Goal: Check status

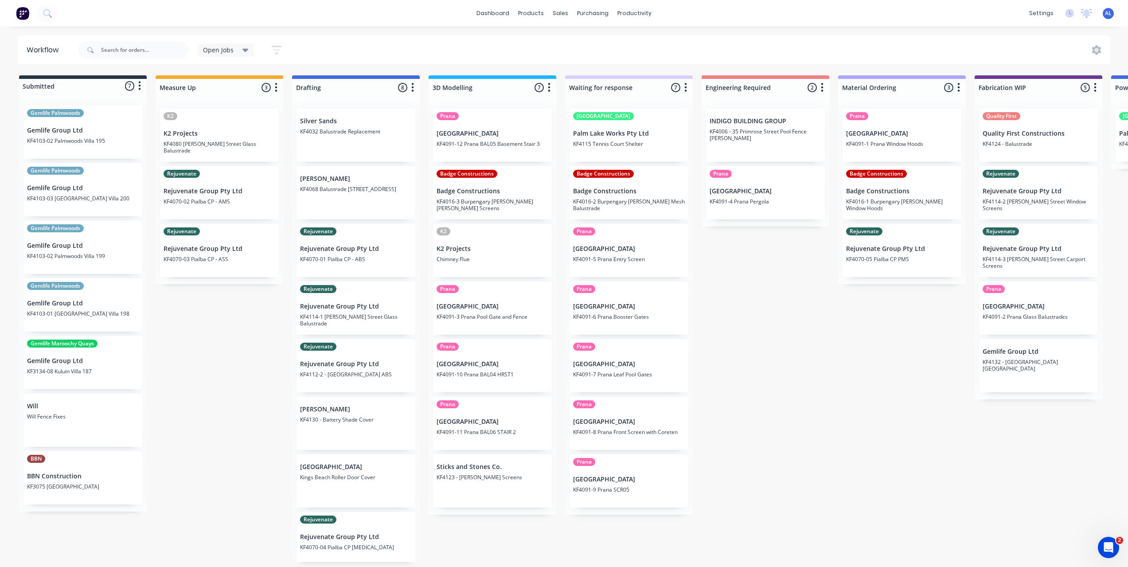
click at [219, 397] on div "Submitted 7 Status colour #273444 hex #273444 Save Cancel Summaries Total order…" at bounding box center [1053, 318] width 2121 height 487
click at [779, 407] on div "Submitted 7 Status colour #273444 hex #273444 Save Cancel Summaries Total order…" at bounding box center [1053, 318] width 2121 height 487
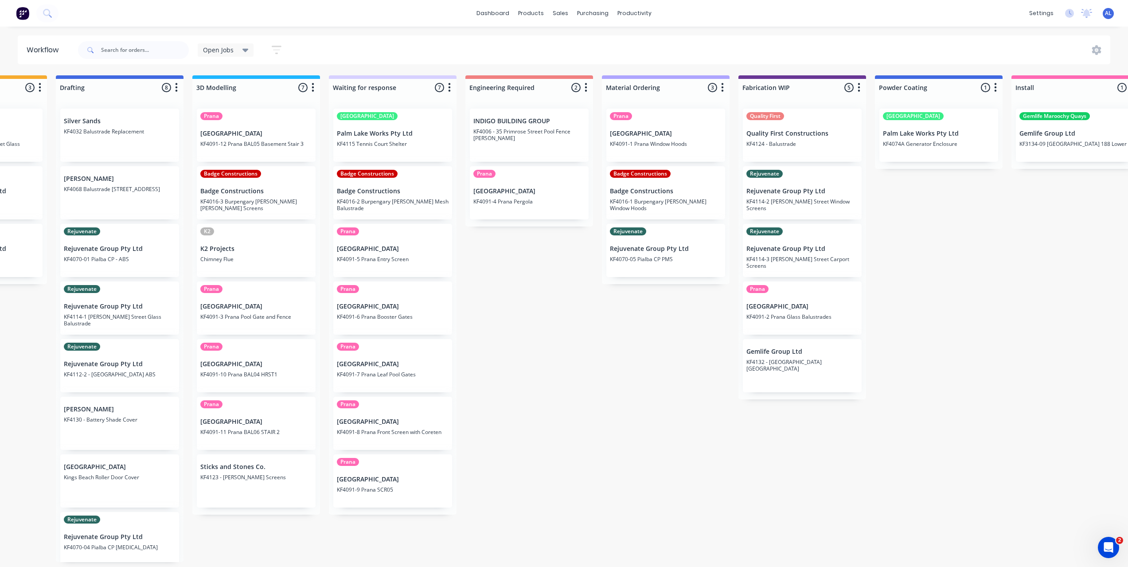
scroll to position [0, 261]
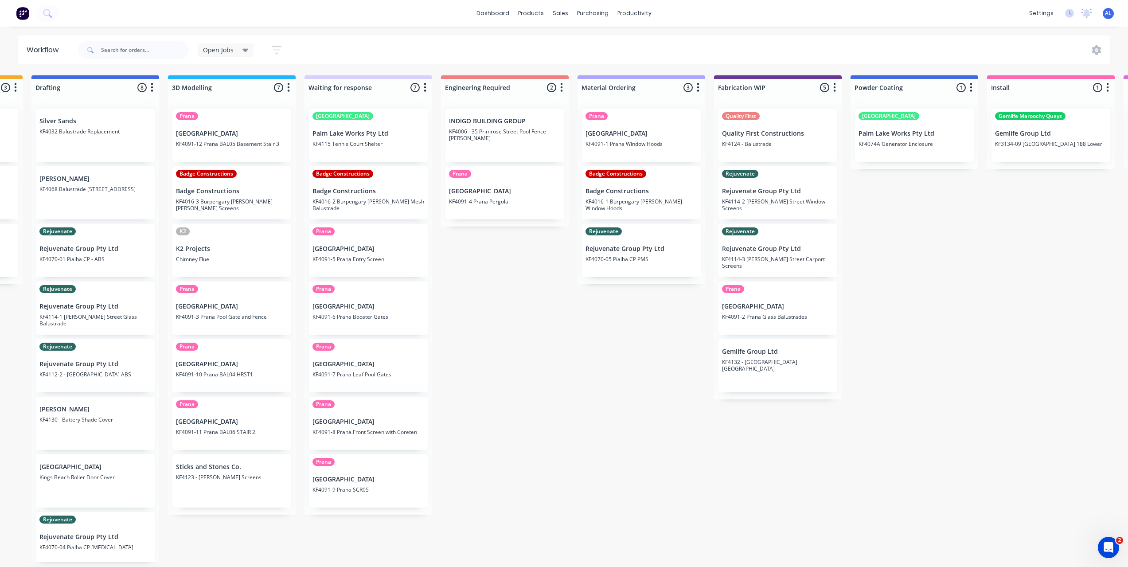
click at [590, 345] on div "Submitted 7 Status colour #273444 hex #273444 Save Cancel Summaries Total order…" at bounding box center [793, 318] width 2121 height 487
click at [593, 403] on div "Submitted 7 Status colour #273444 hex #273444 Save Cancel Summaries Total order…" at bounding box center [793, 318] width 2121 height 487
click at [575, 361] on div "Submitted 7 Status colour #273444 hex #273444 Save Cancel Summaries Total order…" at bounding box center [793, 318] width 2121 height 487
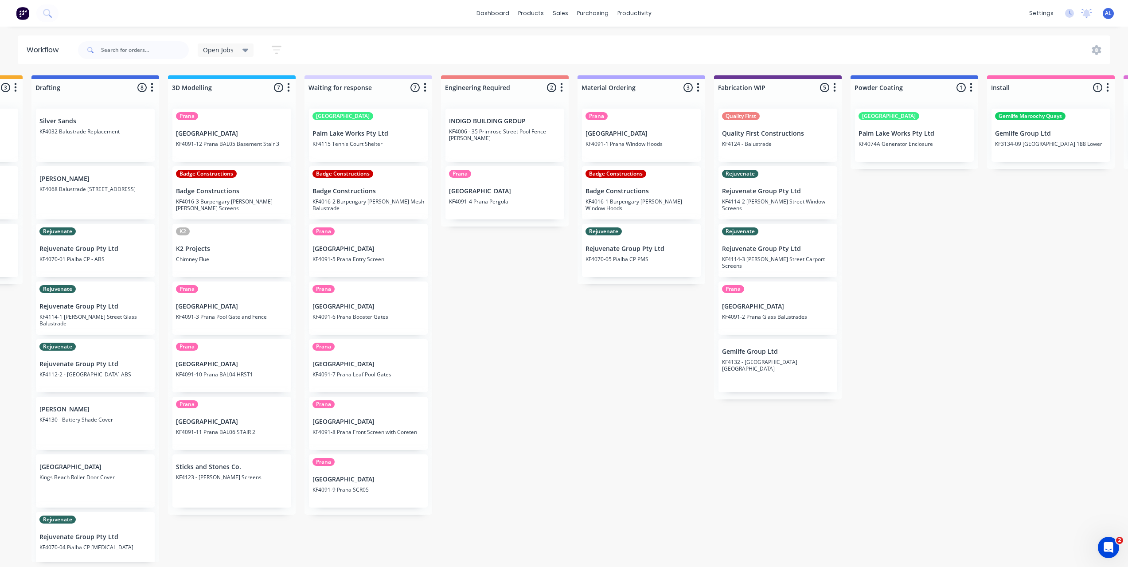
click at [472, 327] on div "Submitted 7 Status colour #273444 hex #273444 Save Cancel Summaries Total order…" at bounding box center [793, 318] width 2121 height 487
click at [500, 237] on div "Submitted 7 Status colour #273444 hex #273444 Save Cancel Summaries Total order…" at bounding box center [793, 318] width 2121 height 487
click at [499, 255] on div "Submitted 7 Status colour #273444 hex #273444 Save Cancel Summaries Total order…" at bounding box center [793, 318] width 2121 height 487
click at [896, 308] on div "Submitted 7 Status colour #273444 hex #273444 Save Cancel Summaries Total order…" at bounding box center [793, 318] width 2121 height 487
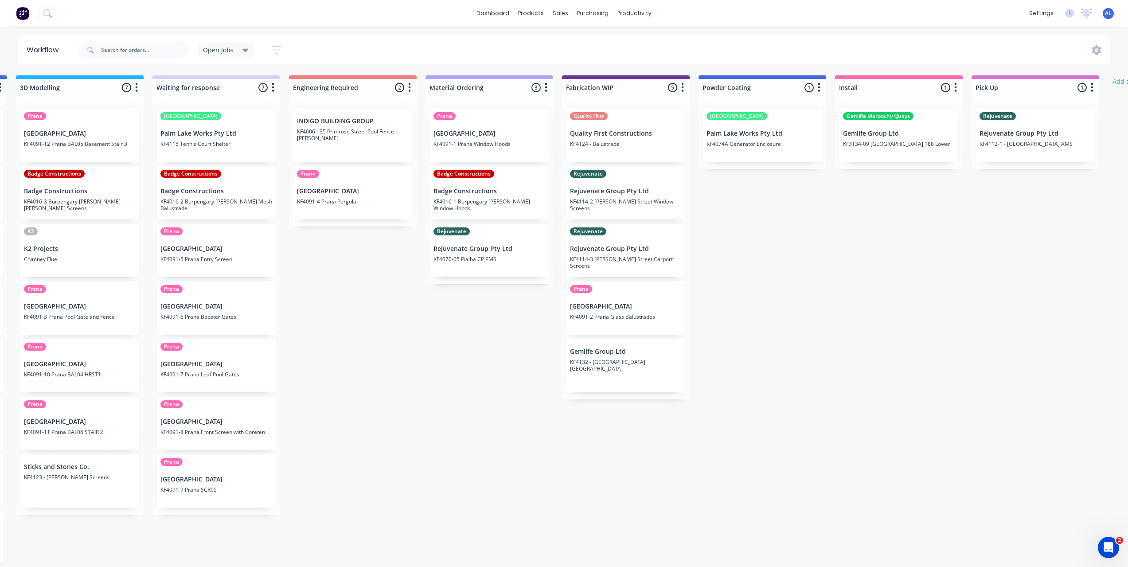
scroll to position [0, 410]
click at [474, 365] on div "Submitted 7 Status colour #273444 hex #273444 Save Cancel Summaries Total order…" at bounding box center [643, 318] width 2121 height 487
click at [391, 414] on div "Submitted 7 Status colour #273444 hex #273444 Save Cancel Summaries Total order…" at bounding box center [643, 318] width 2121 height 487
click at [812, 288] on div "Submitted 7 Status colour #273444 hex #273444 Save Cancel Summaries Total order…" at bounding box center [643, 318] width 2121 height 487
click at [788, 313] on div "Submitted 7 Status colour #273444 hex #273444 Save Cancel Summaries Total order…" at bounding box center [643, 318] width 2121 height 487
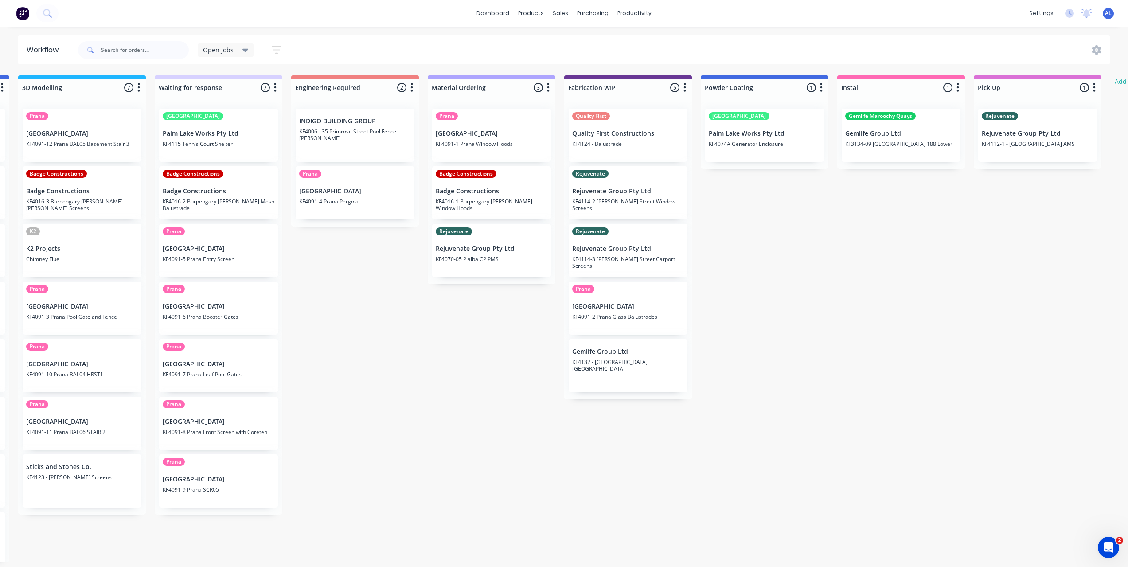
click at [553, 472] on div "Submitted 7 Status colour #273444 hex #273444 Save Cancel Summaries Total order…" at bounding box center [643, 318] width 2121 height 487
click at [865, 249] on div "Submitted 7 Status colour #273444 hex #273444 Save Cancel Summaries Total order…" at bounding box center [643, 318] width 2121 height 487
click at [800, 304] on div "Submitted 7 Status colour #273444 hex #273444 Save Cancel Summaries Total order…" at bounding box center [643, 318] width 2121 height 487
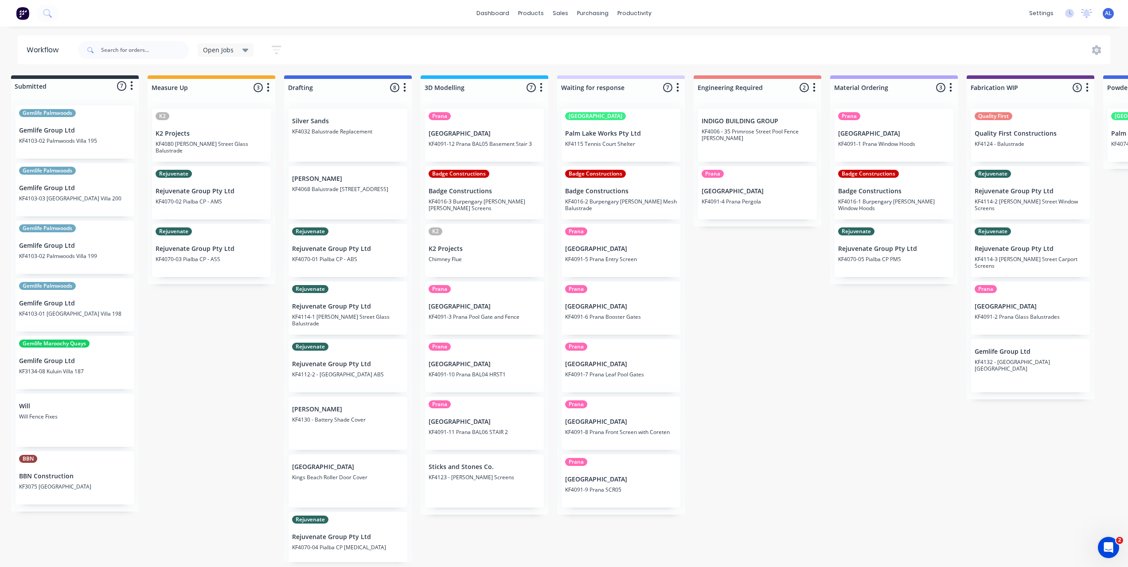
scroll to position [0, 0]
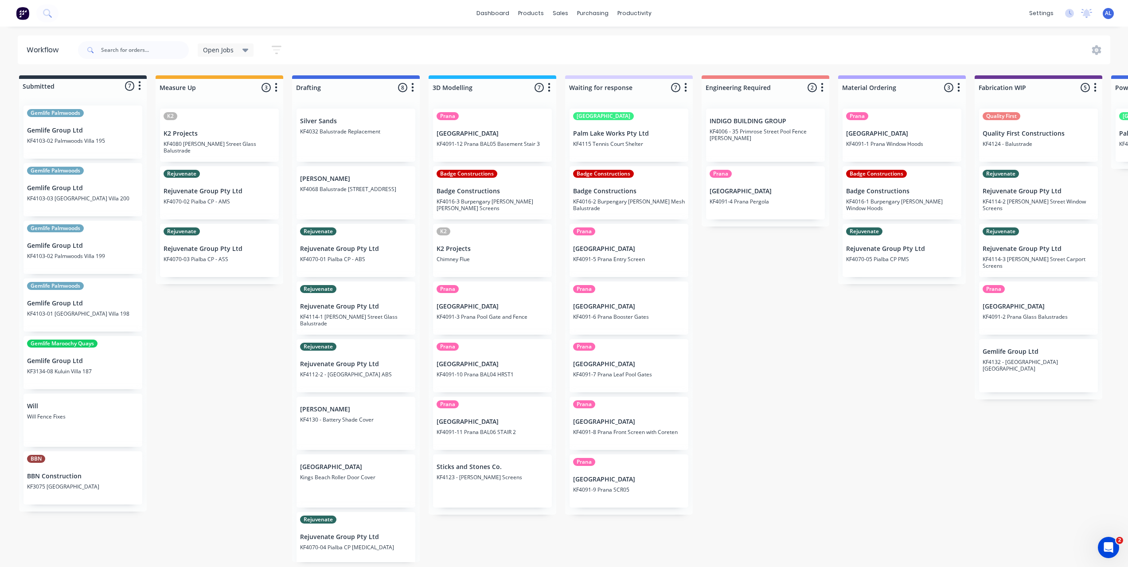
click at [186, 444] on div "Submitted 7 Status colour #273444 hex #273444 Save Cancel Summaries Total order…" at bounding box center [1053, 318] width 2121 height 487
click at [207, 381] on div "Submitted 7 Status colour #273444 hex #273444 Save Cancel Summaries Total order…" at bounding box center [1053, 318] width 2121 height 487
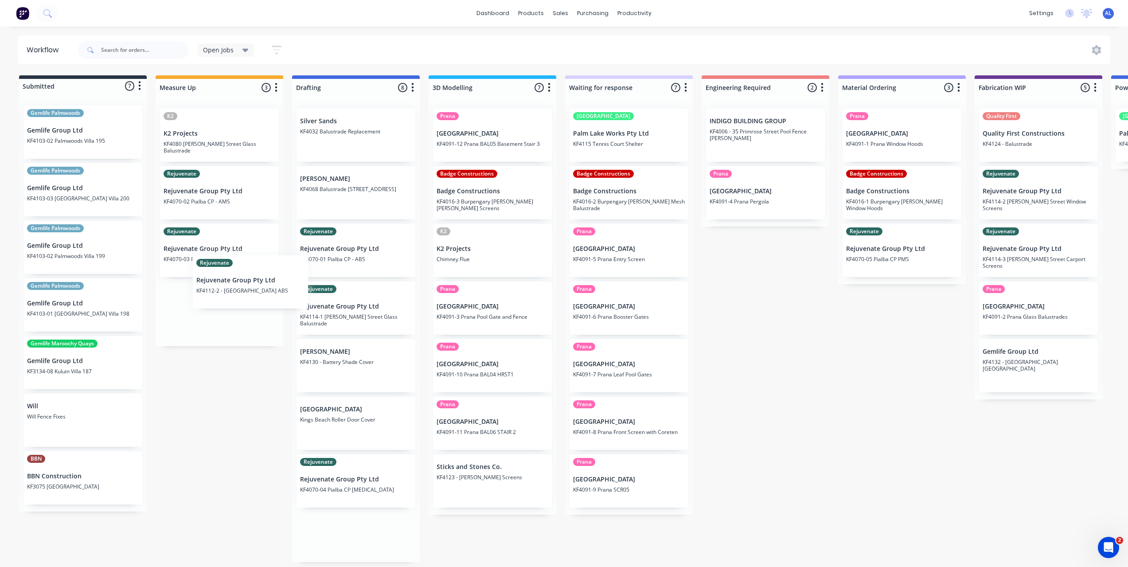
drag, startPoint x: 323, startPoint y: 370, endPoint x: 215, endPoint y: 285, distance: 137.3
click at [215, 285] on div "Submitted 7 Status colour #273444 hex #273444 Save Cancel Summaries Total order…" at bounding box center [1053, 318] width 2121 height 487
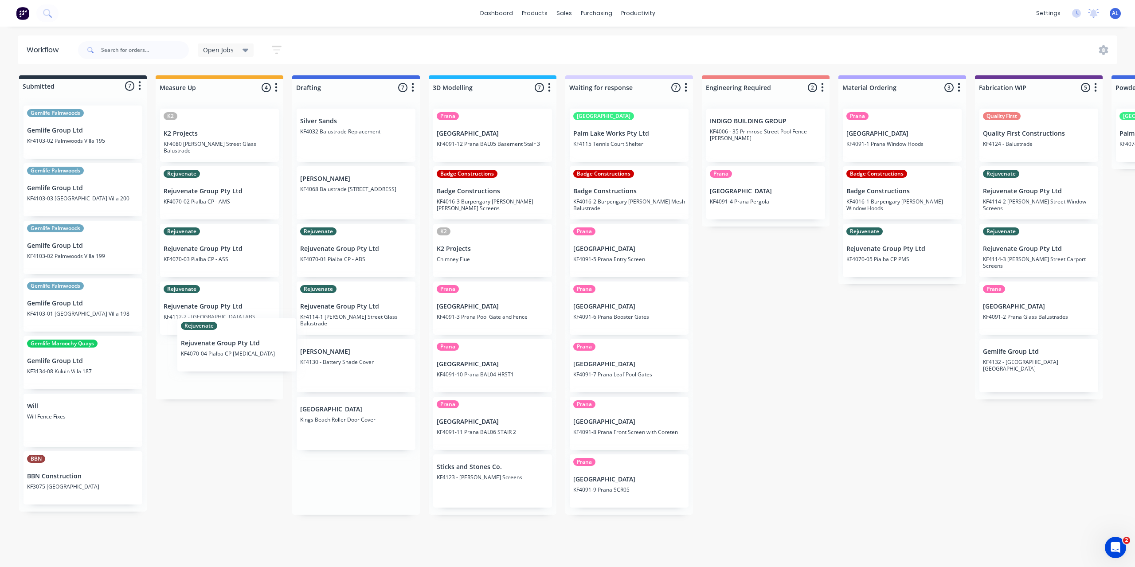
drag, startPoint x: 331, startPoint y: 481, endPoint x: 210, endPoint y: 339, distance: 187.1
click at [210, 339] on div "Submitted 7 Status colour #273444 hex #273444 Save Cancel Summaries Total order…" at bounding box center [1053, 294] width 2121 height 439
click at [227, 463] on div "Submitted 7 Status colour #273444 hex #273444 Save Cancel Summaries Total order…" at bounding box center [1053, 294] width 2121 height 439
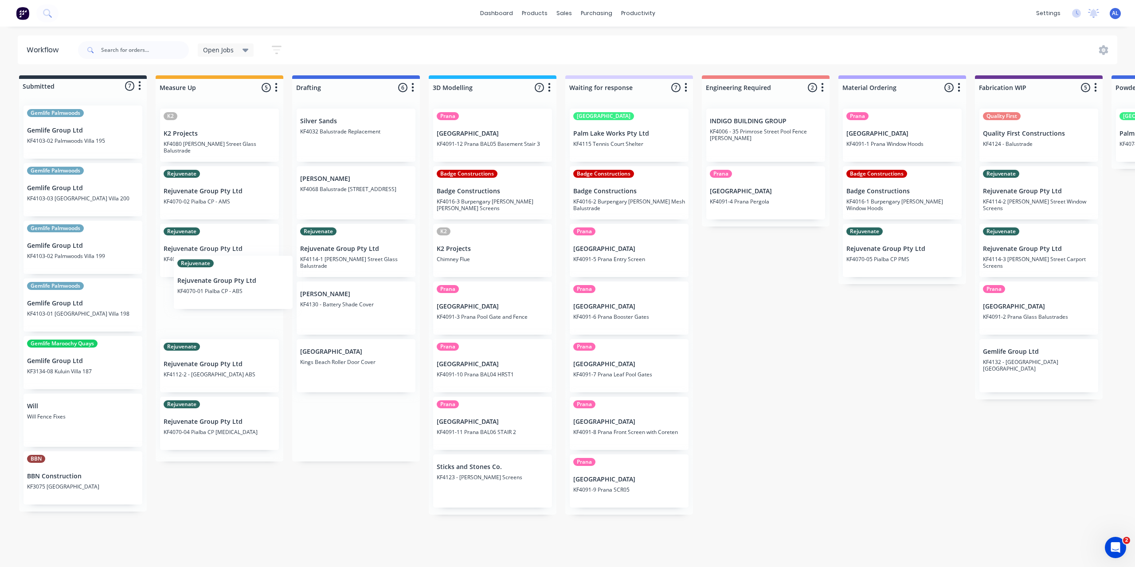
drag, startPoint x: 368, startPoint y: 252, endPoint x: 240, endPoint y: 285, distance: 132.3
click at [240, 285] on div "Submitted 7 Status colour #273444 hex #273444 Save Cancel Summaries Total order…" at bounding box center [1053, 294] width 2121 height 439
click at [233, 525] on div "Workflow Open Jobs Save new view None edit Open Jobs (Default) edit Show/Hide s…" at bounding box center [567, 292] width 1135 height 514
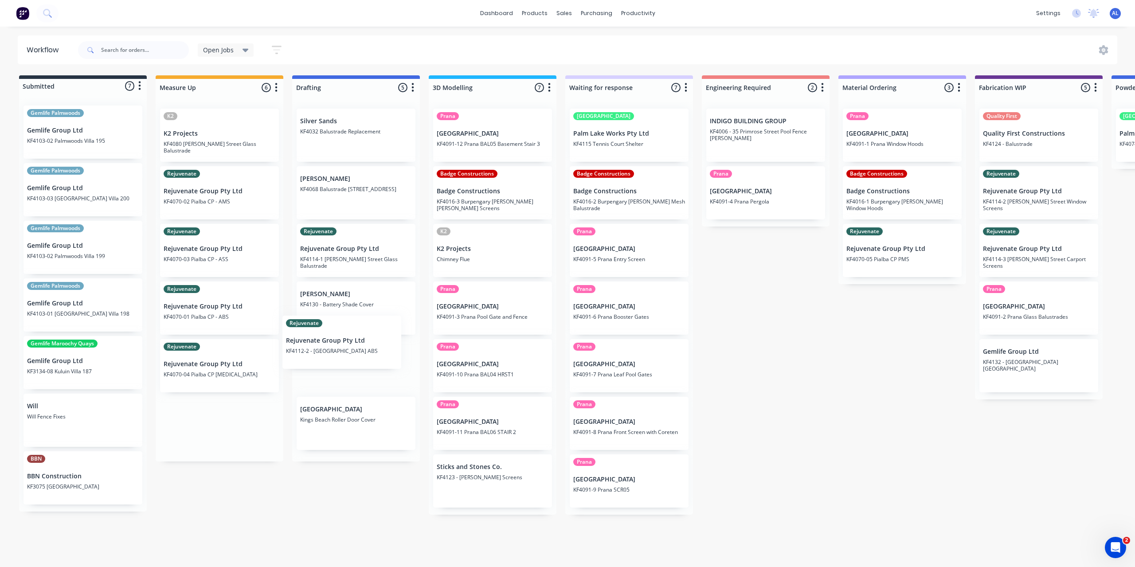
drag, startPoint x: 242, startPoint y: 380, endPoint x: 367, endPoint y: 357, distance: 127.9
click at [367, 355] on div "Submitted 7 Status colour #273444 hex #273444 Save Cancel Summaries Total order…" at bounding box center [1053, 294] width 2121 height 439
click at [371, 510] on div "Submitted 7 Status colour #273444 hex #273444 Save Cancel Summaries Total order…" at bounding box center [1053, 294] width 2121 height 439
click at [260, 478] on div "Submitted 7 Status colour #273444 hex #273444 Save Cancel Summaries Total order…" at bounding box center [1053, 294] width 2121 height 439
click at [260, 477] on div "Submitted 7 Status colour #273444 hex #273444 Save Cancel Summaries Total order…" at bounding box center [1053, 294] width 2121 height 439
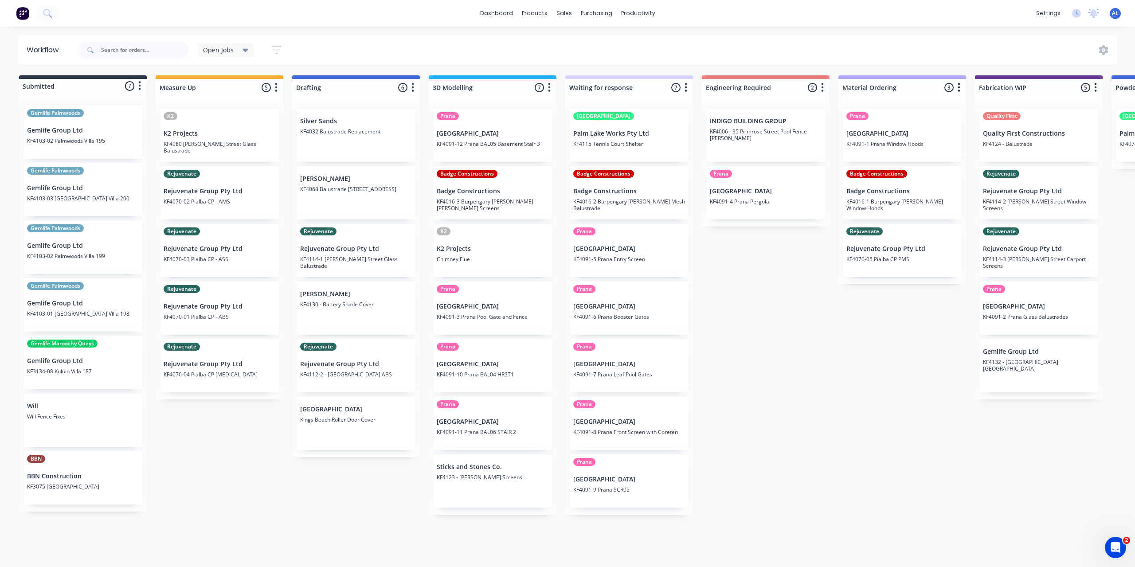
click at [943, 391] on div "Submitted 7 Status colour #273444 hex #273444 Save Cancel Summaries Total order…" at bounding box center [1053, 294] width 2121 height 439
click at [853, 409] on div "Submitted 7 Status colour #273444 hex #273444 Save Cancel Summaries Total order…" at bounding box center [1053, 294] width 2121 height 439
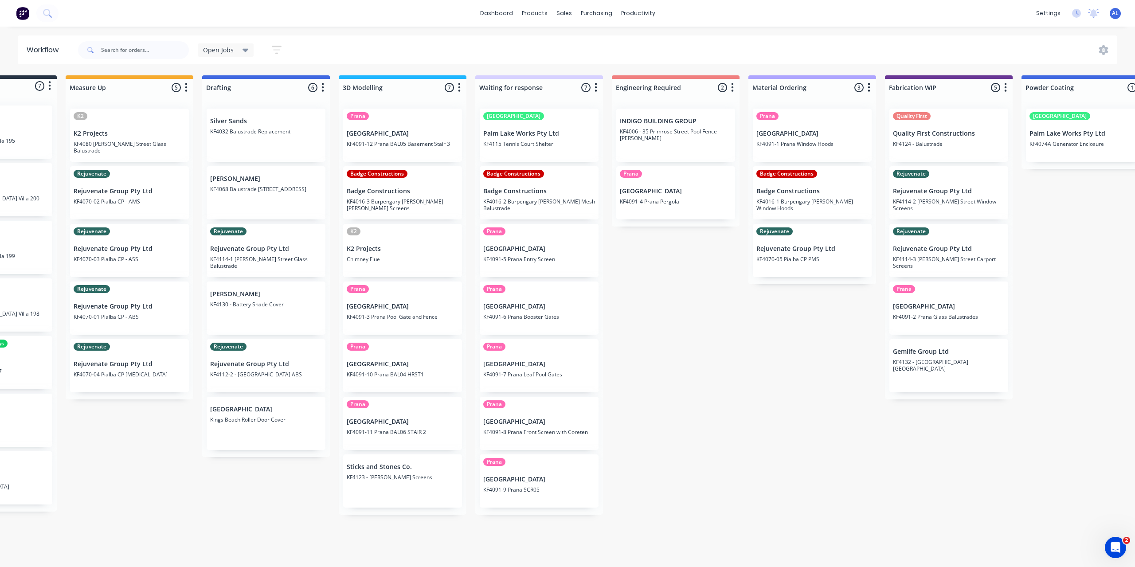
scroll to position [0, 90]
click at [709, 355] on div "Submitted 7 Status colour #273444 hex #273444 Save Cancel Summaries Total order…" at bounding box center [964, 294] width 2121 height 439
click at [690, 344] on div "Submitted 7 Status colour #273444 hex #273444 Save Cancel Summaries Total order…" at bounding box center [964, 294] width 2121 height 439
click at [676, 309] on div "Submitted 7 Status colour #273444 hex #273444 Save Cancel Summaries Total order…" at bounding box center [964, 294] width 2121 height 439
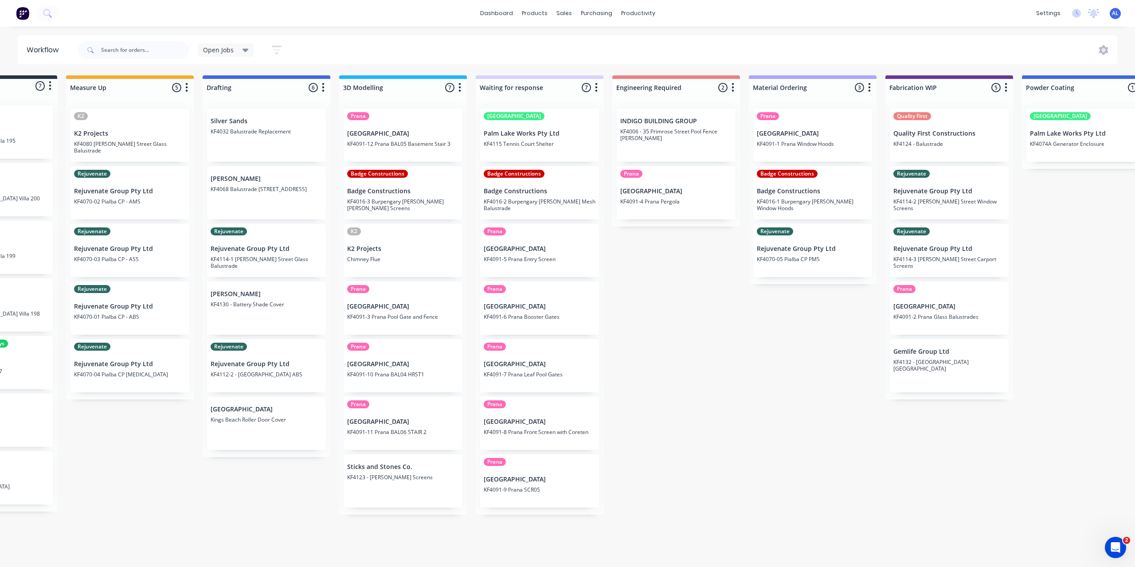
click at [676, 309] on div "Submitted 7 Status colour #273444 hex #273444 Save Cancel Summaries Total order…" at bounding box center [964, 294] width 2121 height 439
click at [644, 303] on div "Submitted 7 Status colour #273444 hex #273444 Save Cancel Summaries Total order…" at bounding box center [964, 294] width 2121 height 439
click at [675, 265] on div "Submitted 7 Status colour #273444 hex #273444 Save Cancel Summaries Total order…" at bounding box center [964, 294] width 2121 height 439
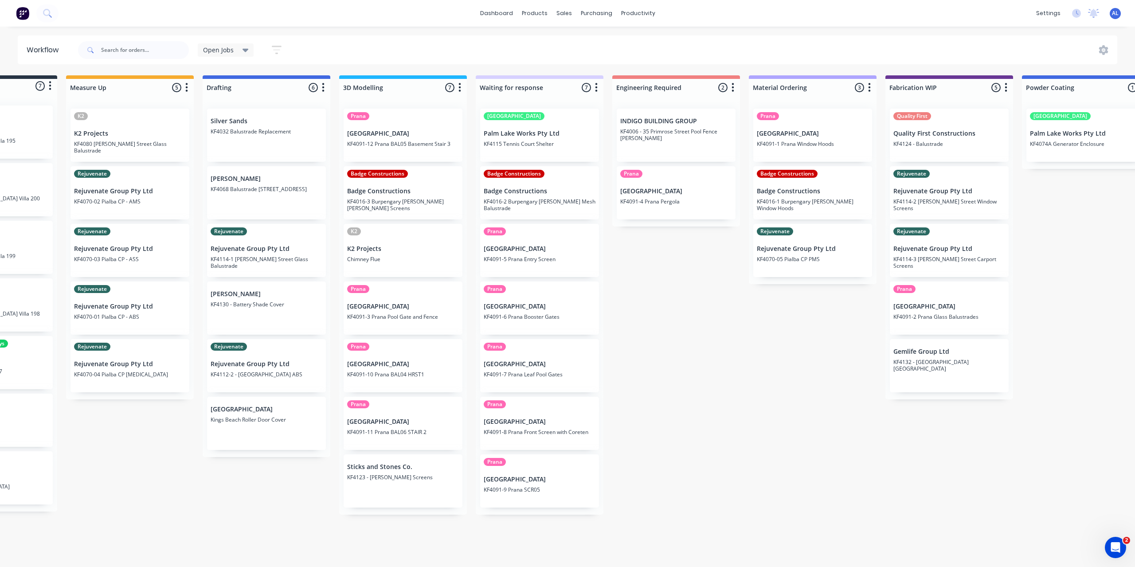
click at [675, 265] on div "Submitted 7 Status colour #273444 hex #273444 Save Cancel Summaries Total order…" at bounding box center [964, 294] width 2121 height 439
click at [676, 278] on div "Submitted 7 Status colour #273444 hex #273444 Save Cancel Summaries Total order…" at bounding box center [964, 294] width 2121 height 439
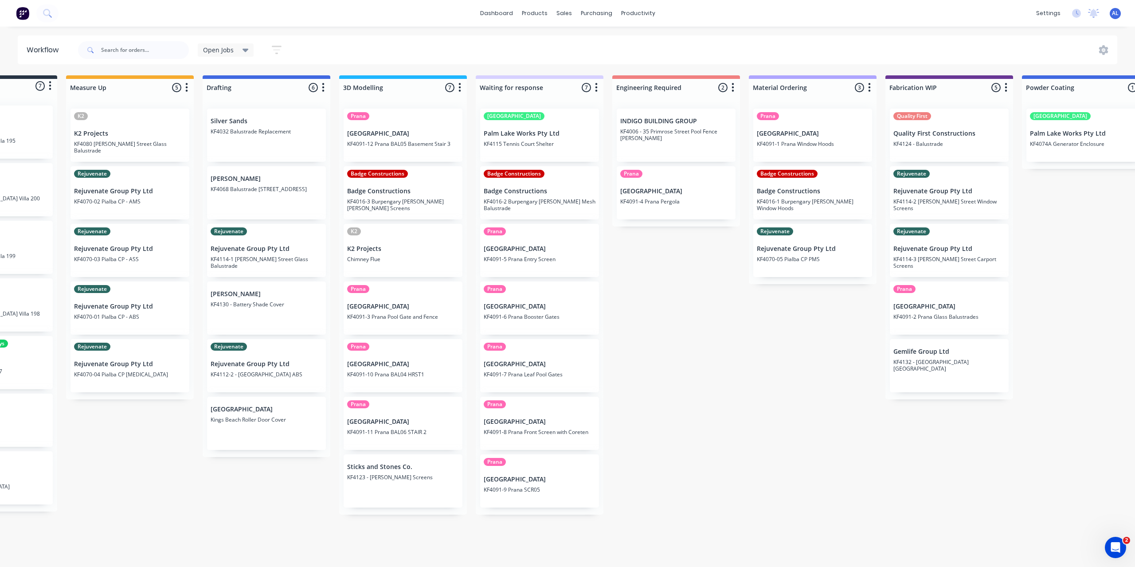
click at [672, 363] on div "Submitted 7 Status colour #273444 hex #273444 Save Cancel Summaries Total order…" at bounding box center [964, 294] width 2121 height 439
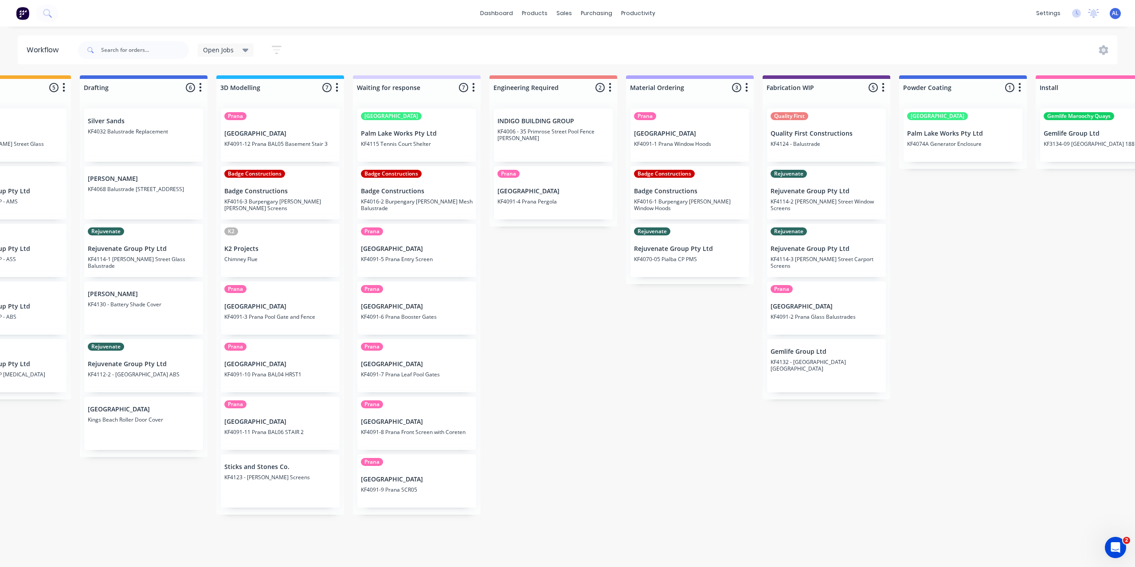
scroll to position [0, 0]
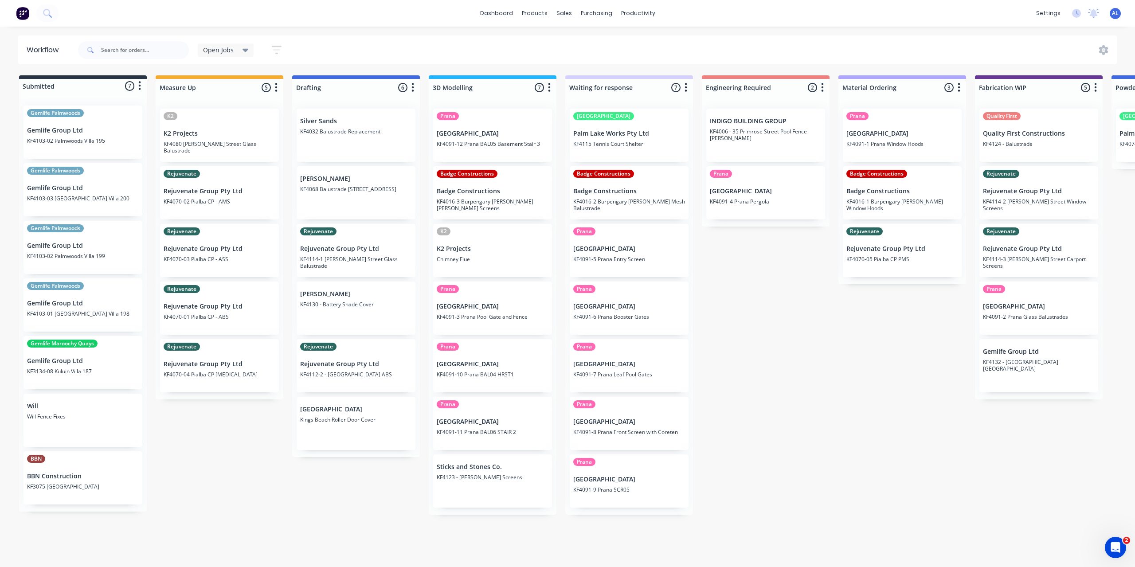
click at [406, 512] on div "Submitted 7 Status colour #273444 hex #273444 Save Cancel Summaries Total order…" at bounding box center [1053, 294] width 2121 height 439
click at [780, 479] on div "Submitted 7 Status colour #273444 hex #273444 Save Cancel Summaries Total order…" at bounding box center [1053, 294] width 2121 height 439
click at [205, 468] on div "Submitted 7 Status colour #273444 hex #273444 Save Cancel Summaries Total order…" at bounding box center [1053, 294] width 2121 height 439
click at [794, 382] on div "Submitted 7 Status colour #273444 hex #273444 Save Cancel Summaries Total order…" at bounding box center [1053, 294] width 2121 height 439
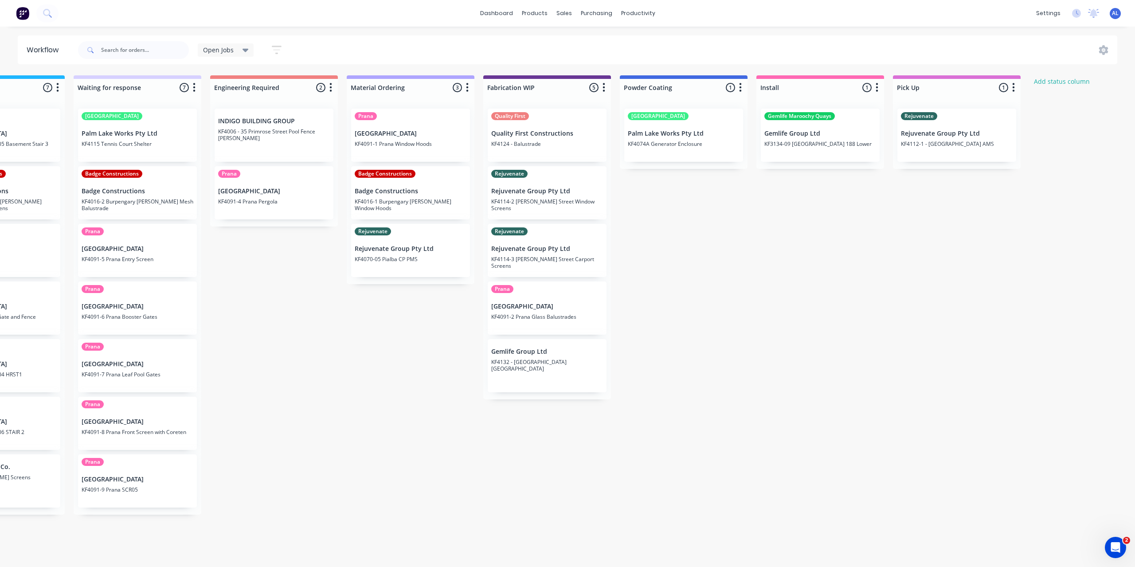
scroll to position [0, 511]
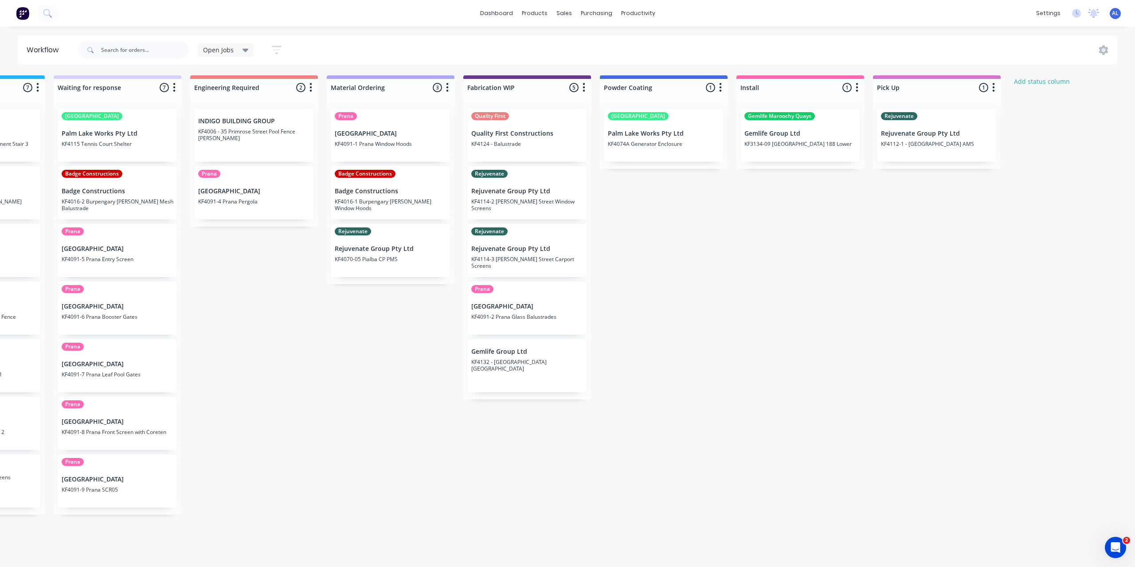
click at [768, 367] on div "Submitted 7 Status colour #273444 hex #273444 Save Cancel Summaries Total order…" at bounding box center [542, 294] width 2121 height 439
click at [739, 322] on div "Submitted 7 Status colour #273444 hex #273444 Save Cancel Summaries Total order…" at bounding box center [542, 294] width 2121 height 439
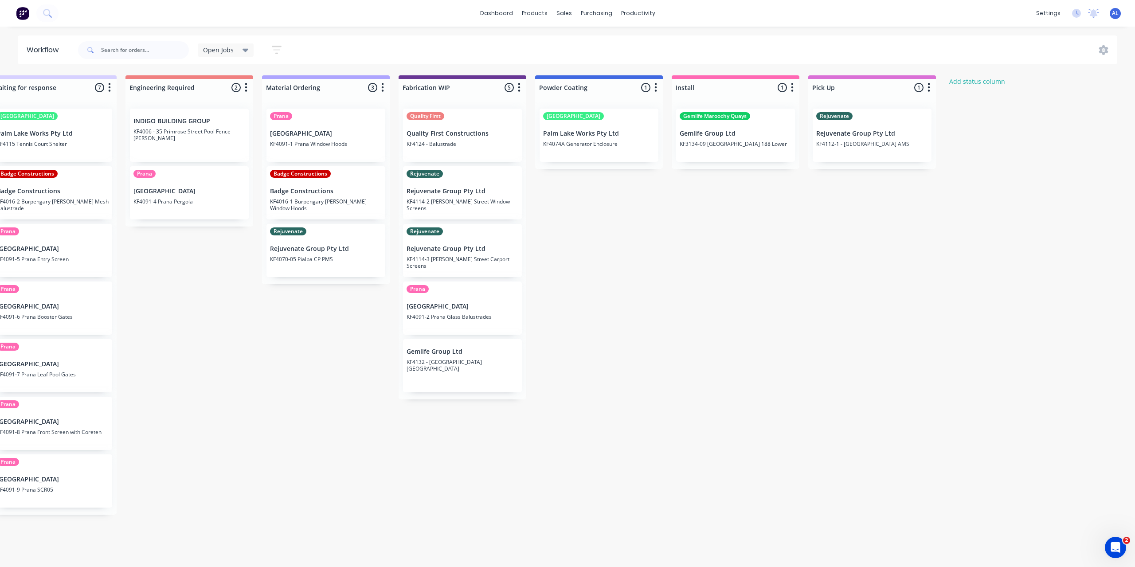
scroll to position [0, 700]
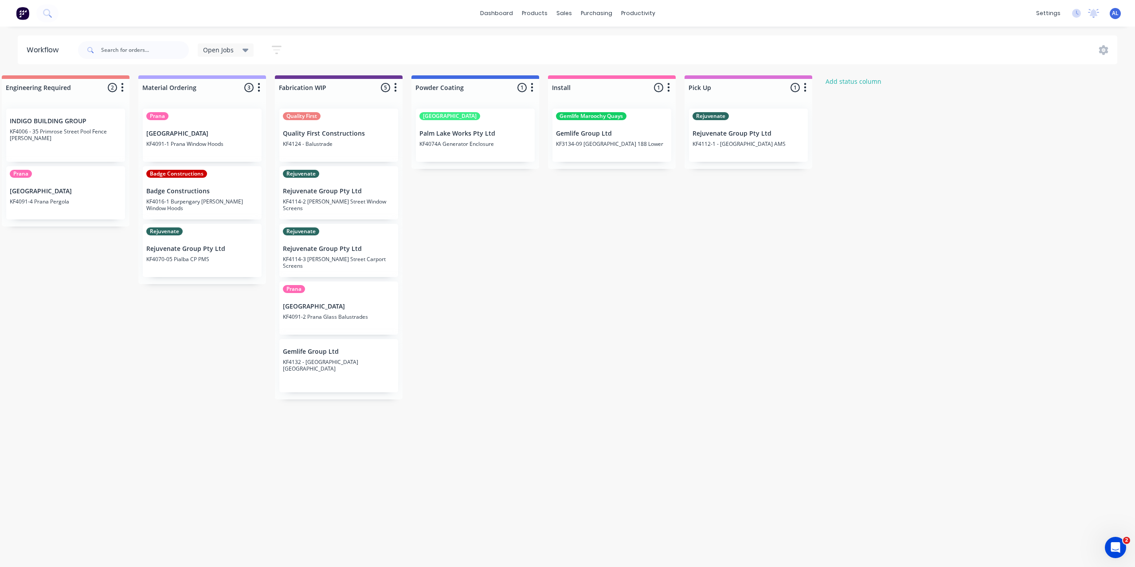
click at [525, 271] on div "Submitted 7 Status colour #273444 hex #273444 Save Cancel Summaries Total order…" at bounding box center [354, 294] width 2121 height 439
click at [349, 148] on div "Quality First Quality First Constructions KF4124 - Balustrade" at bounding box center [338, 135] width 119 height 53
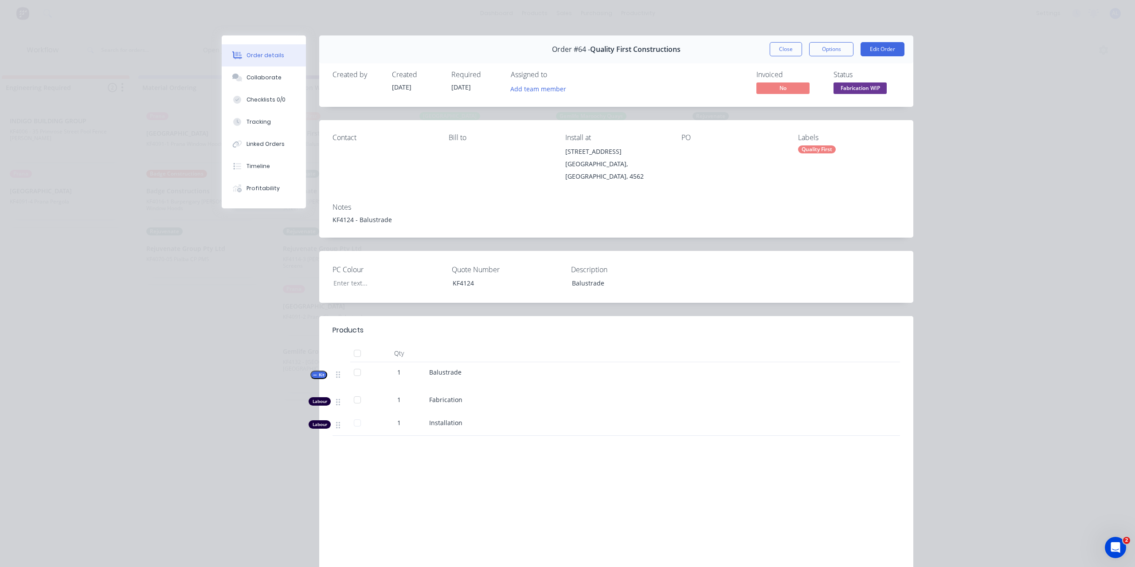
scroll to position [22, 0]
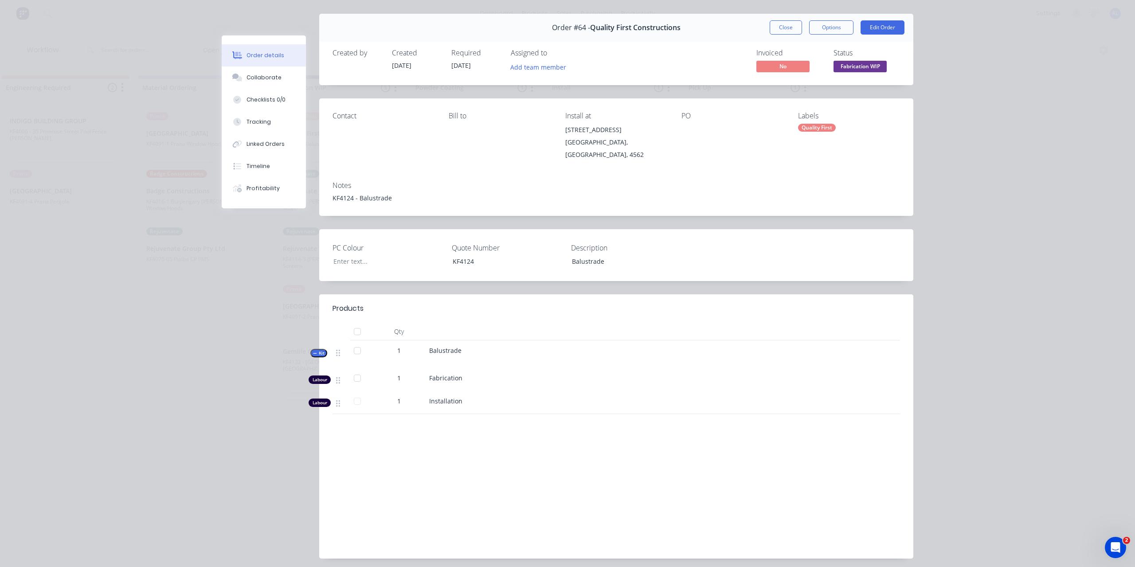
click at [216, 432] on div "Order details Collaborate Checklists 0/0 Tracking Linked Orders Timeline Profit…" at bounding box center [567, 293] width 709 height 558
click at [230, 515] on div "Order #64 - Quality First Constructions Close Options Edit Order Created by Cre…" at bounding box center [567, 293] width 691 height 558
click at [778, 23] on button "Close" at bounding box center [785, 27] width 32 height 14
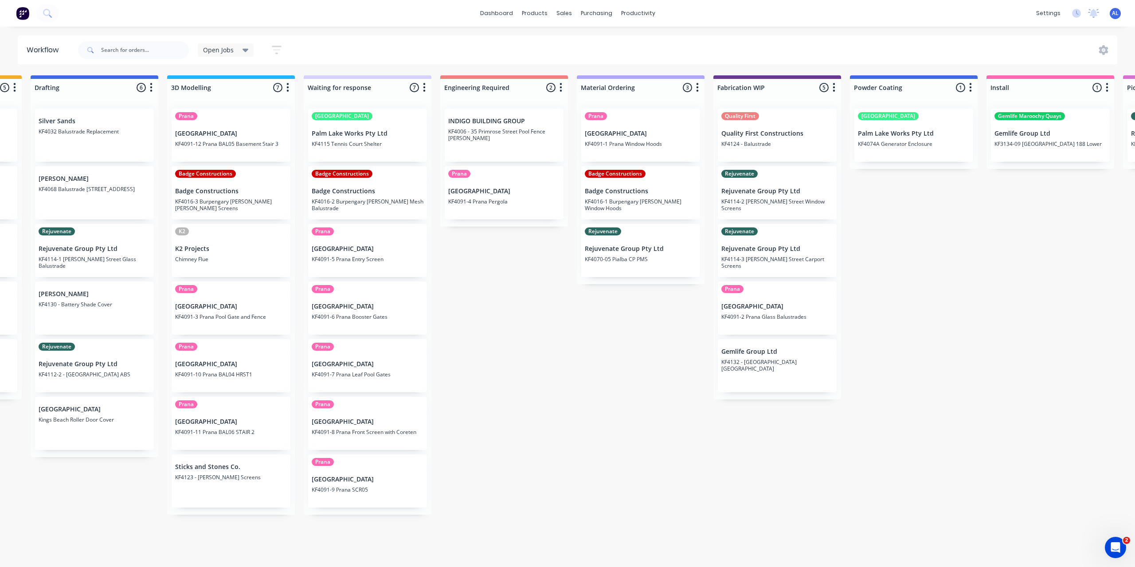
scroll to position [0, 340]
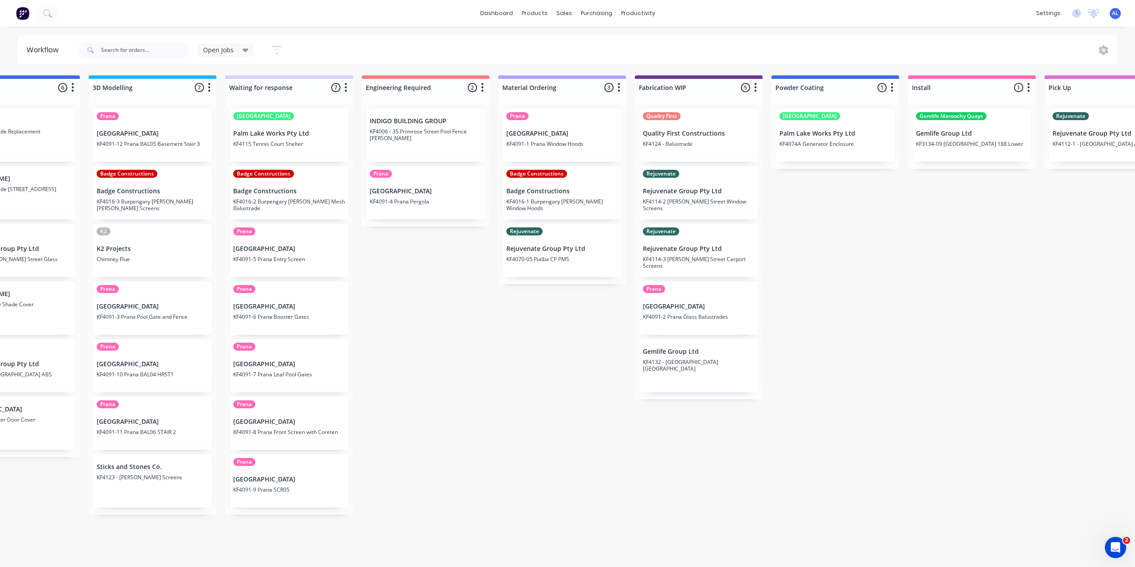
click at [439, 367] on div "Submitted 7 Status colour #273444 hex #273444 Save Cancel Summaries Total order…" at bounding box center [713, 294] width 2121 height 439
click at [444, 378] on div "Submitted 7 Status colour #273444 hex #273444 Save Cancel Summaries Total order…" at bounding box center [713, 294] width 2121 height 439
click at [413, 299] on div "Submitted 7 Status colour #273444 hex #273444 Save Cancel Summaries Total order…" at bounding box center [713, 294] width 2121 height 439
click at [444, 397] on div "Submitted 7 Status colour #273444 hex #273444 Save Cancel Summaries Total order…" at bounding box center [713, 294] width 2121 height 439
